Goal: Information Seeking & Learning: Find specific page/section

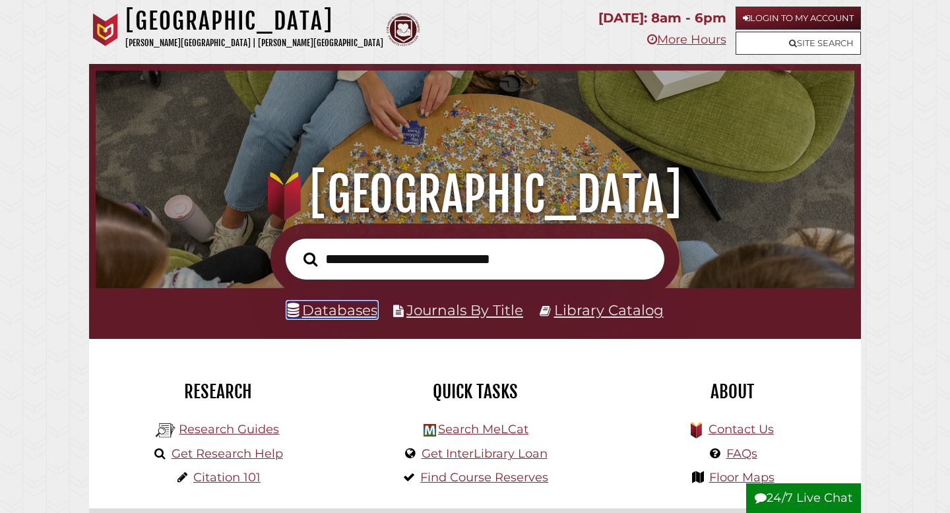
click at [356, 313] on link "Databases" at bounding box center [332, 309] width 90 height 17
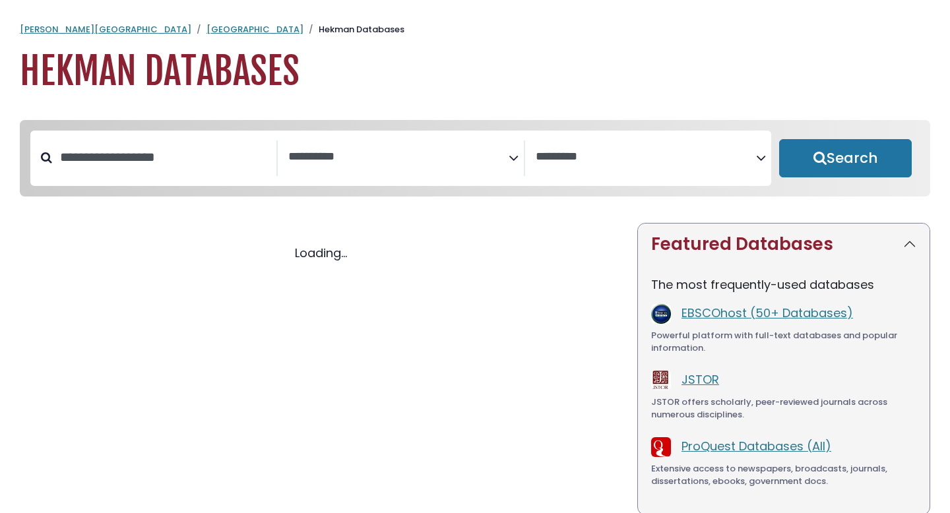
select select "Database Subject Filter"
select select "Database Vendors Filter"
select select "Database Subject Filter"
select select "Database Vendors Filter"
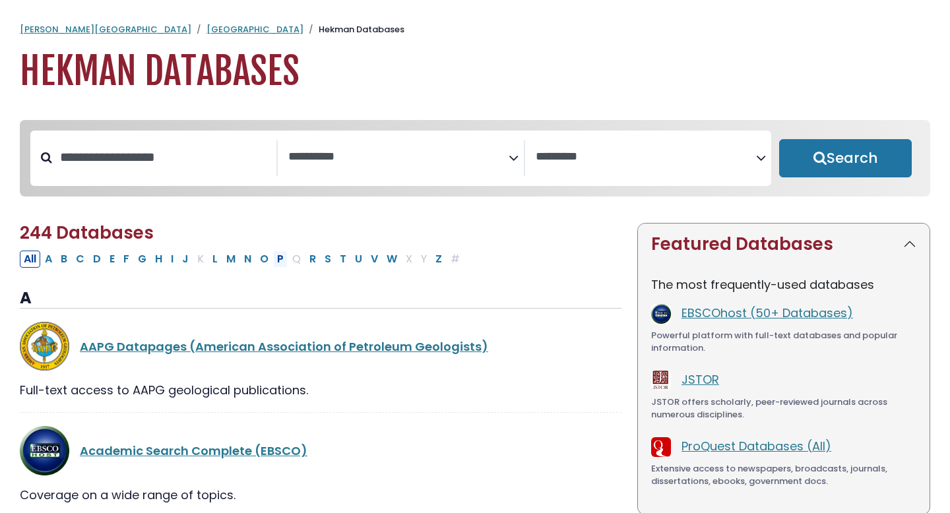
click at [279, 264] on button "P" at bounding box center [280, 259] width 15 height 17
select select "Database Subject Filter"
select select "Database Vendors Filter"
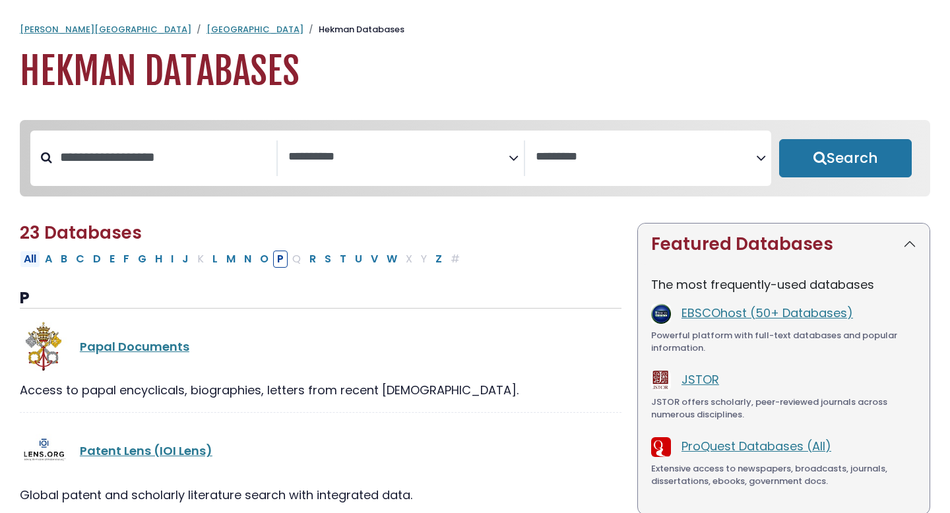
click at [34, 260] on button "All" at bounding box center [30, 259] width 20 height 17
select select "Database Subject Filter"
select select "Database Vendors Filter"
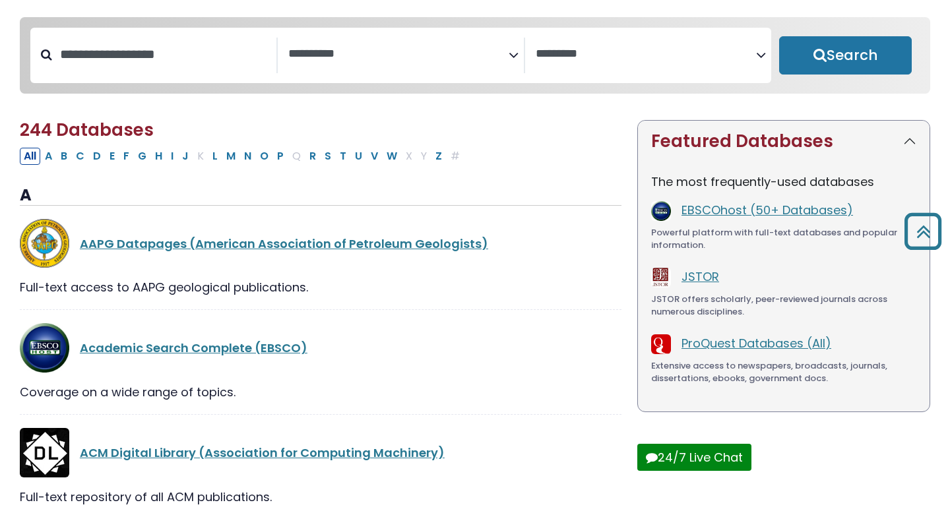
scroll to position [99, 0]
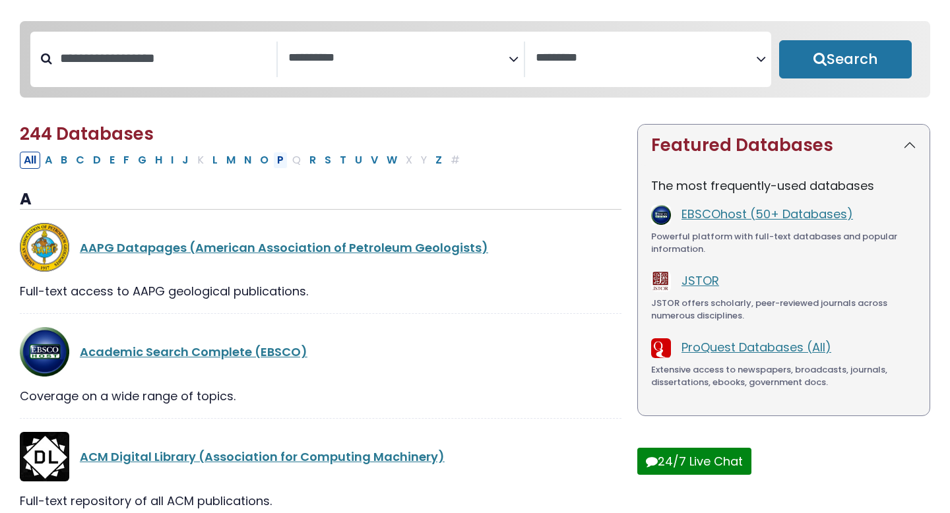
click at [281, 162] on button "P" at bounding box center [280, 160] width 15 height 17
select select "Database Subject Filter"
select select "Database Vendors Filter"
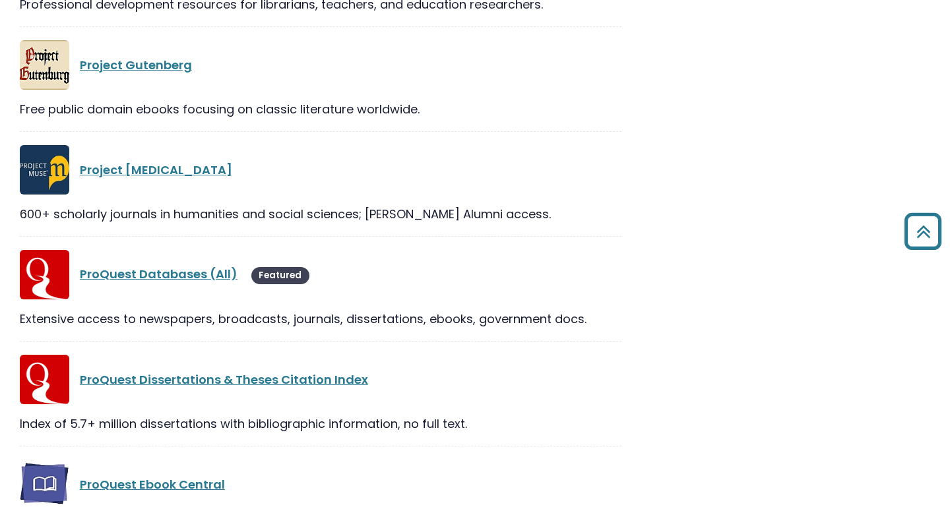
scroll to position [1459, 0]
click at [210, 278] on link "ProQuest Databases (All)" at bounding box center [159, 273] width 158 height 16
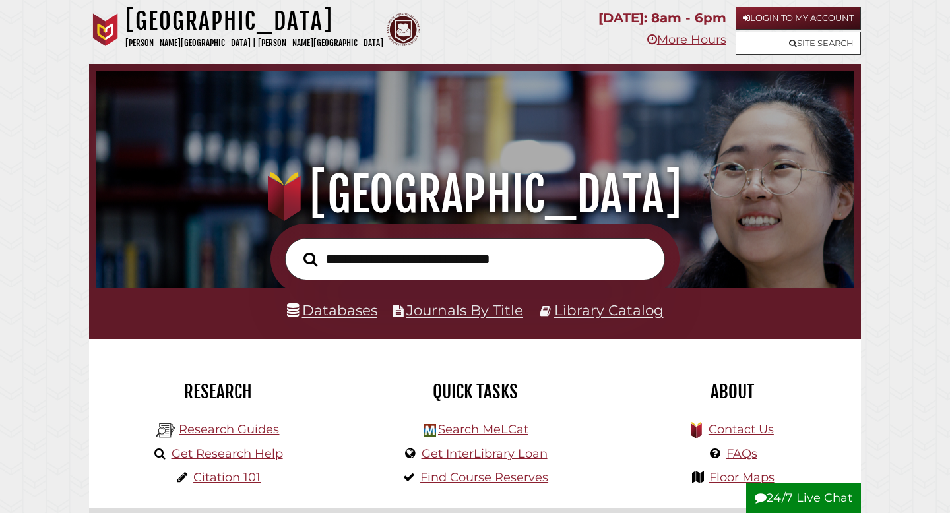
scroll to position [251, 752]
click at [354, 314] on link "Databases" at bounding box center [332, 309] width 90 height 17
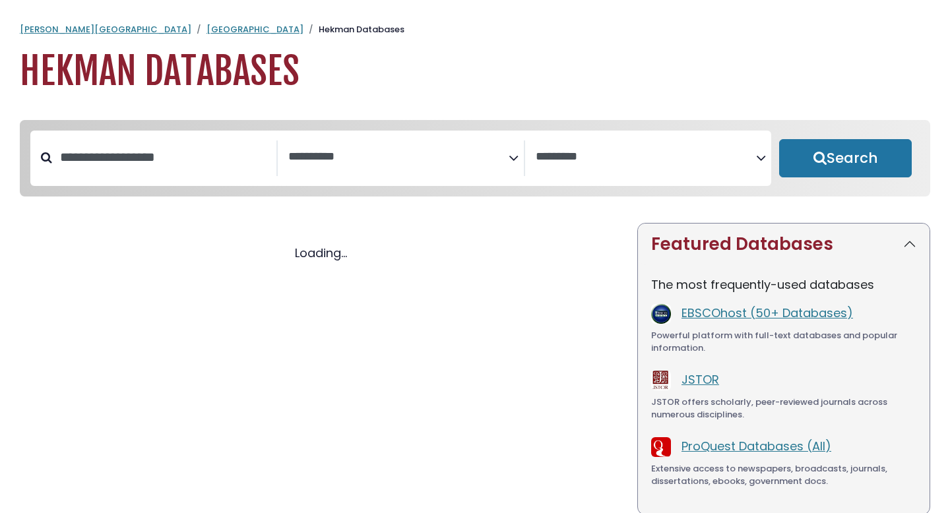
select select "Database Subject Filter"
select select "Database Vendors Filter"
select select "Database Subject Filter"
select select "Database Vendors Filter"
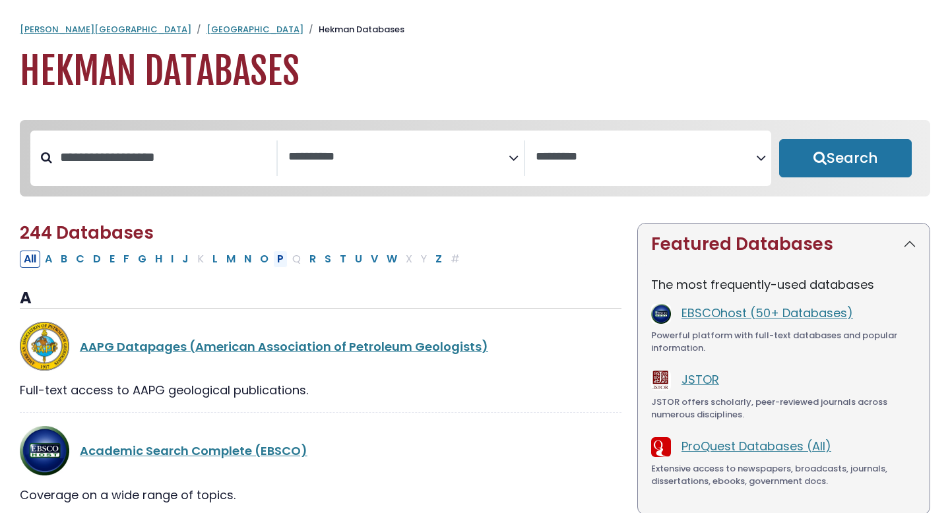
click at [283, 265] on button "P" at bounding box center [280, 259] width 15 height 17
select select "Database Subject Filter"
select select "Database Vendors Filter"
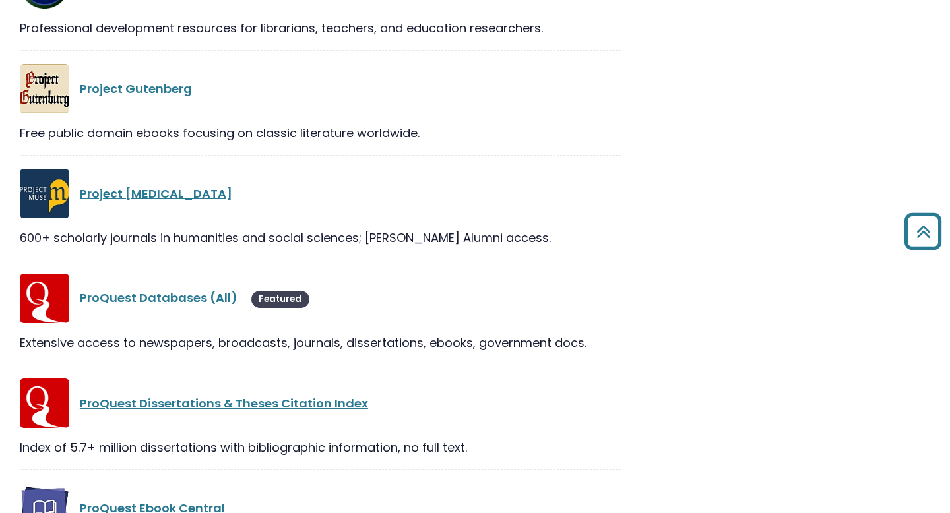
scroll to position [1437, 0]
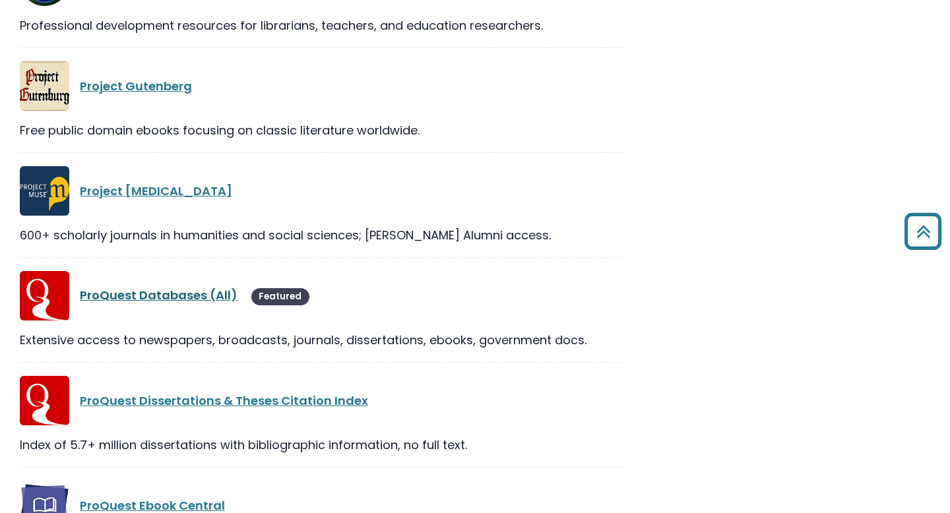
click at [206, 299] on link "ProQuest Databases (All)" at bounding box center [159, 295] width 158 height 16
